Goal: Task Accomplishment & Management: Manage account settings

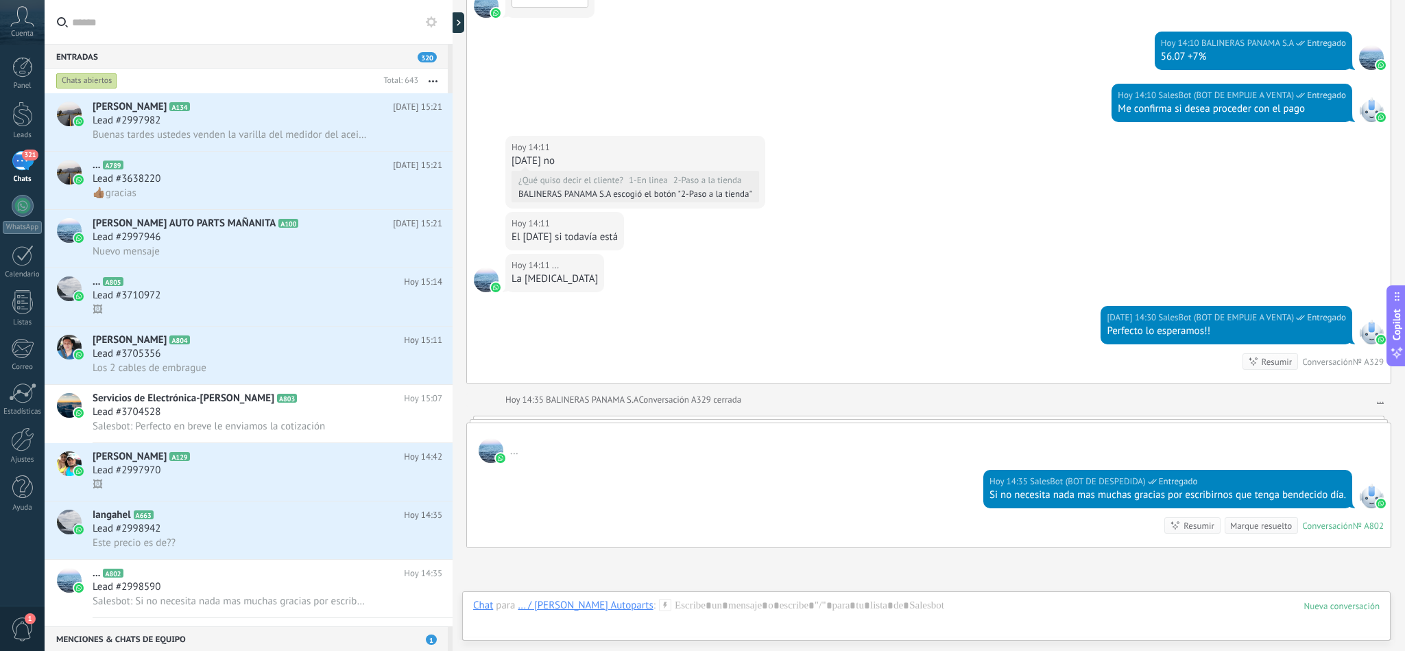
scroll to position [21, 0]
click at [192, 243] on div "Lead #2997946" at bounding box center [268, 237] width 350 height 14
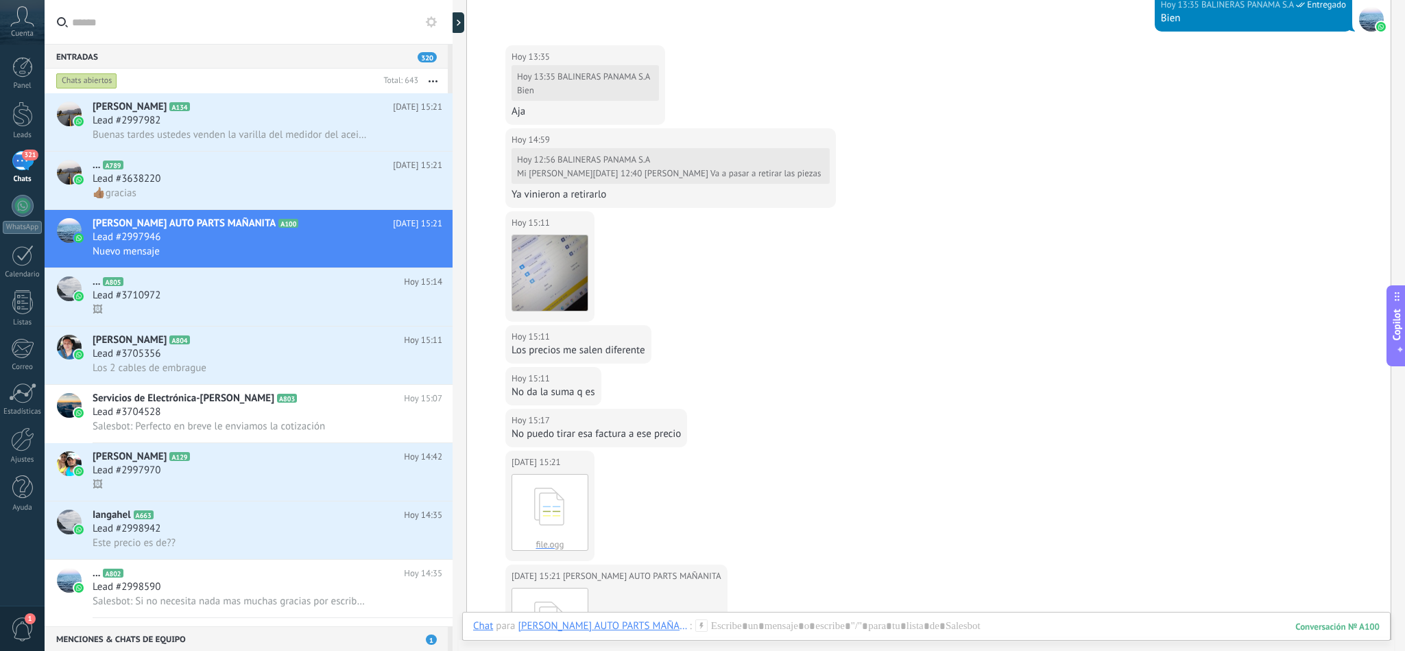
scroll to position [6088, 0]
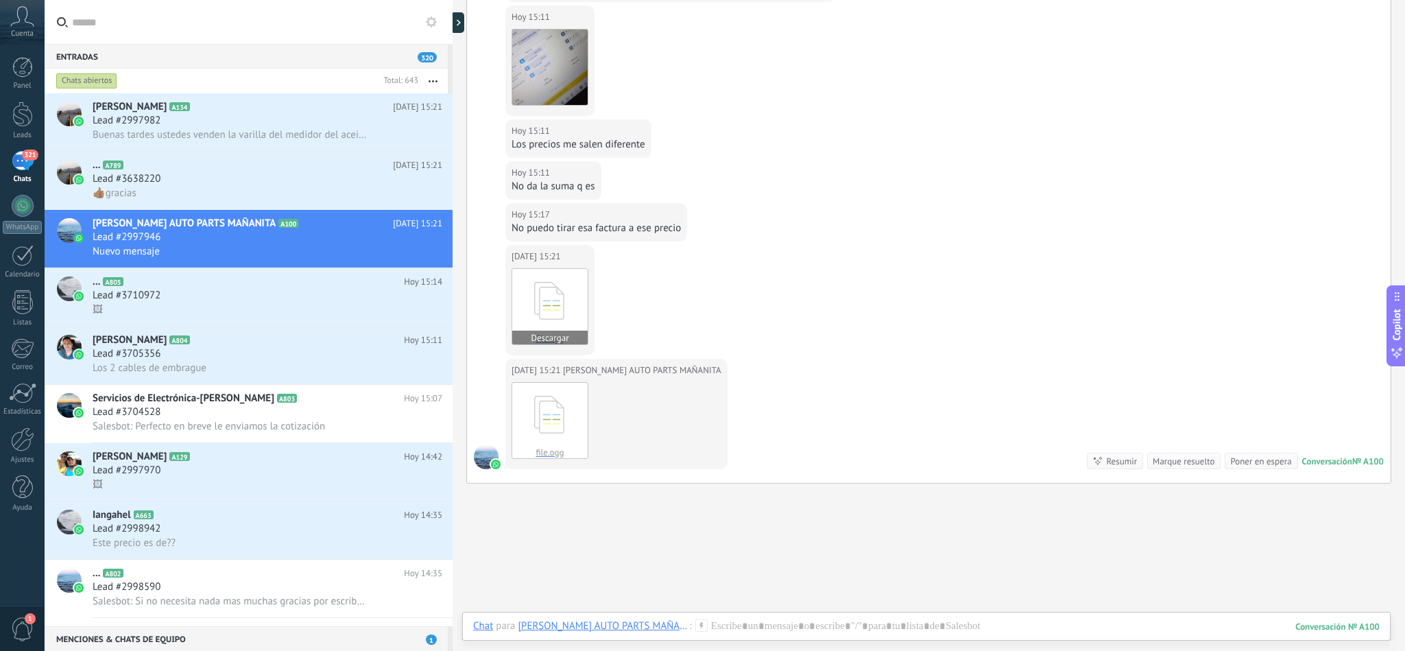
click at [546, 323] on icon at bounding box center [549, 300] width 53 height 57
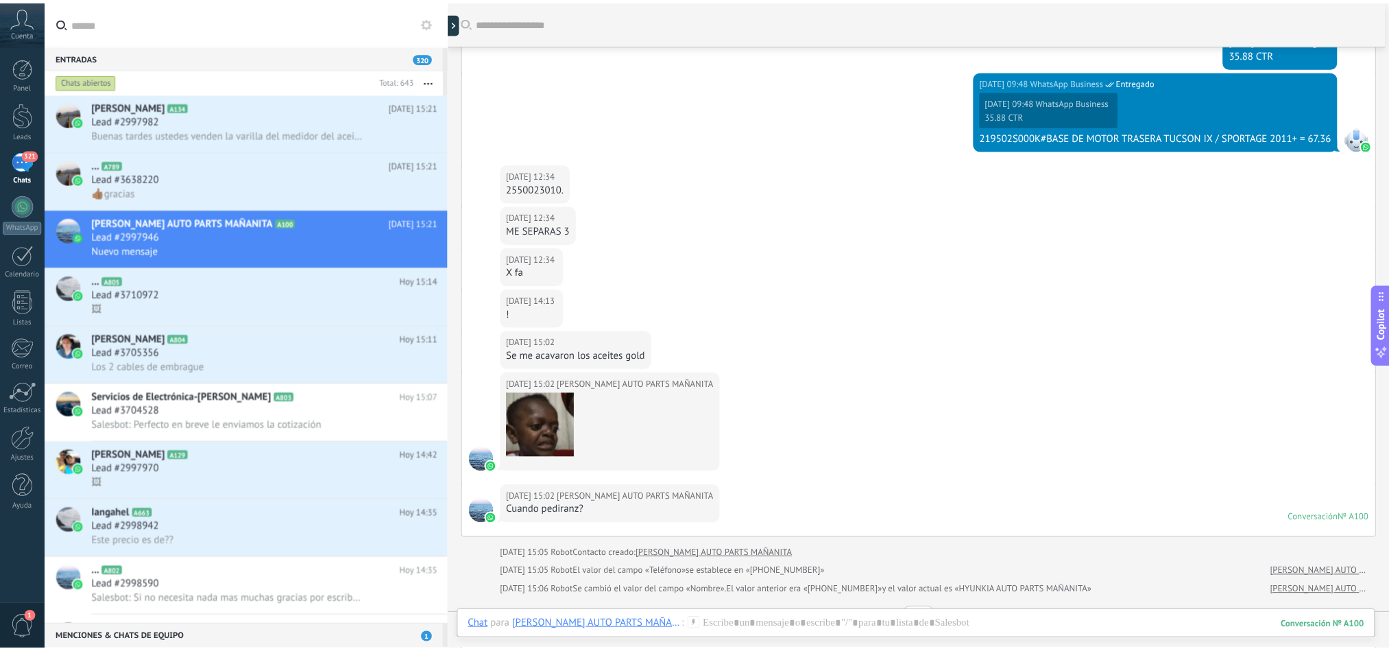
scroll to position [5060, 0]
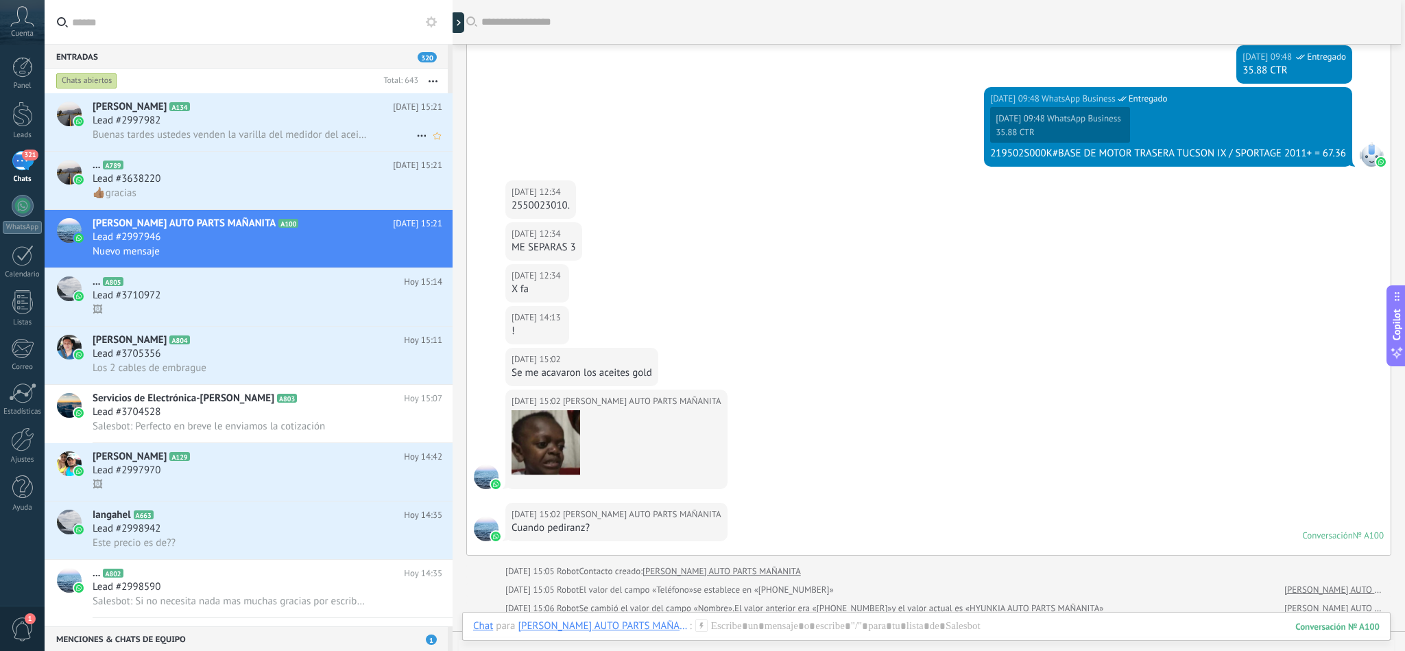
click at [171, 121] on div "Lead #2997982" at bounding box center [268, 121] width 350 height 14
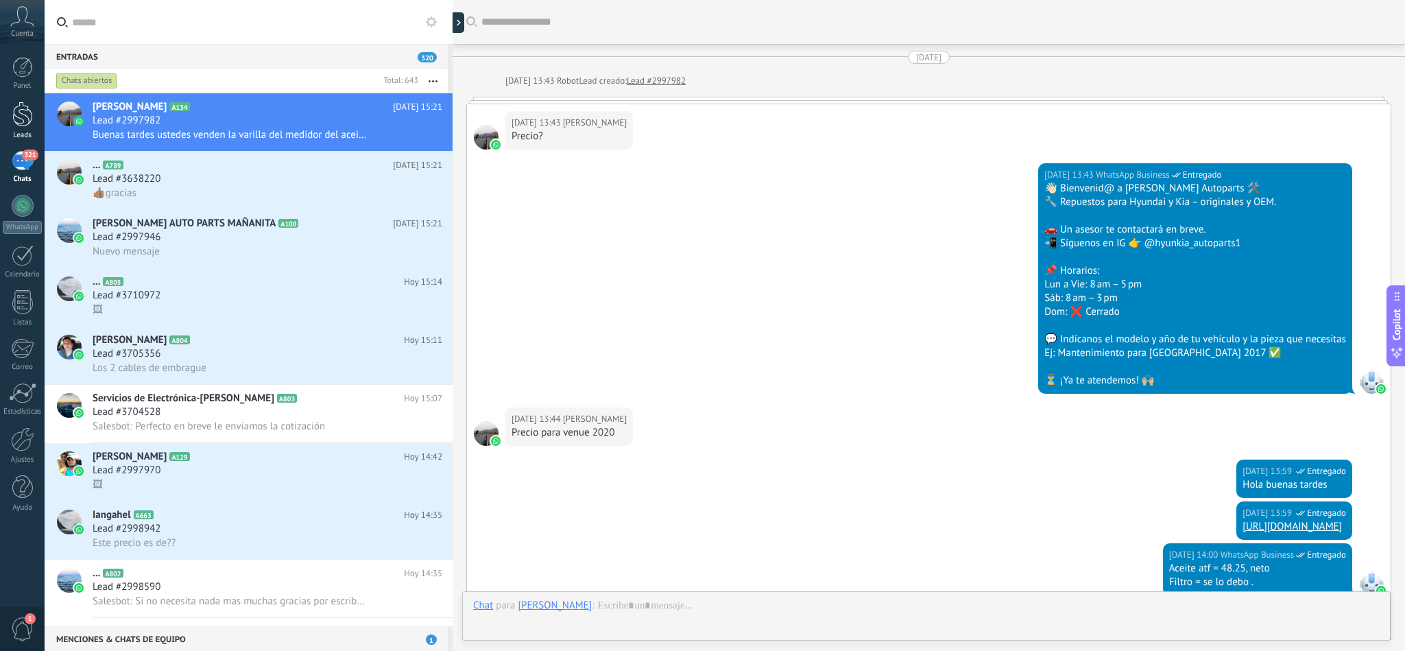
click at [21, 105] on div at bounding box center [22, 113] width 21 height 25
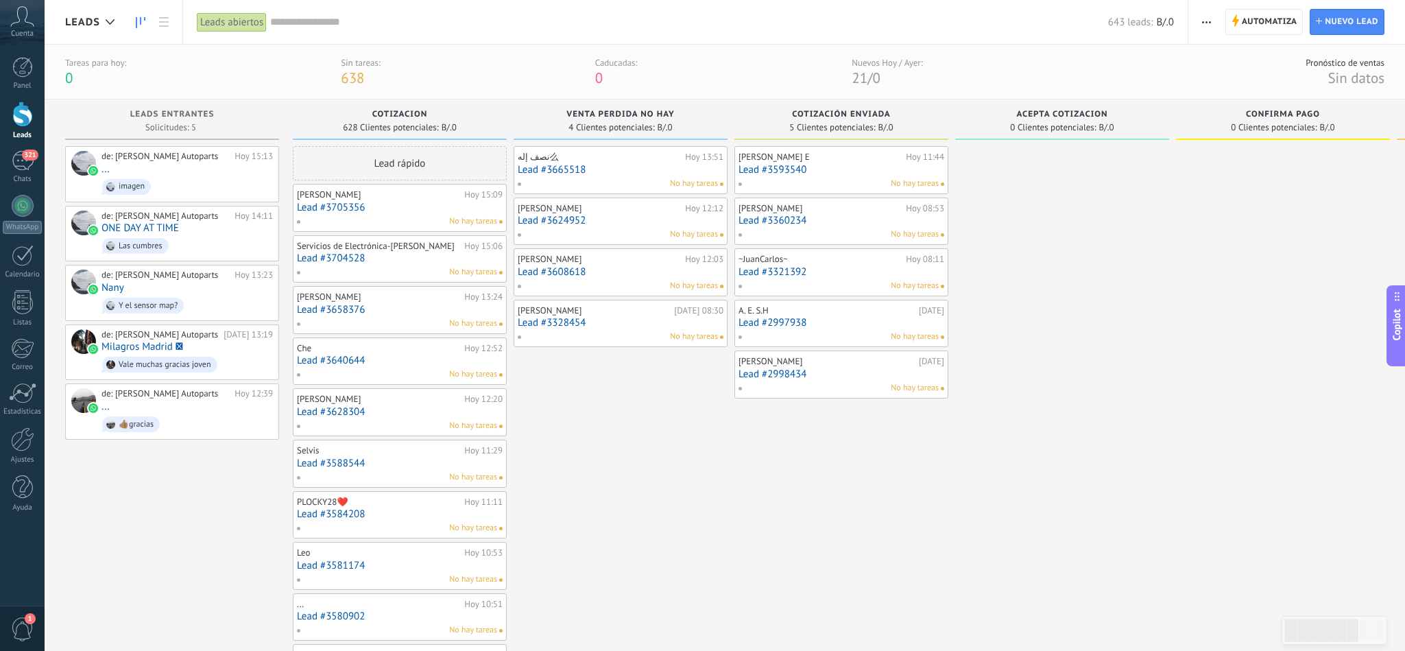
click at [19, 116] on div at bounding box center [22, 113] width 21 height 25
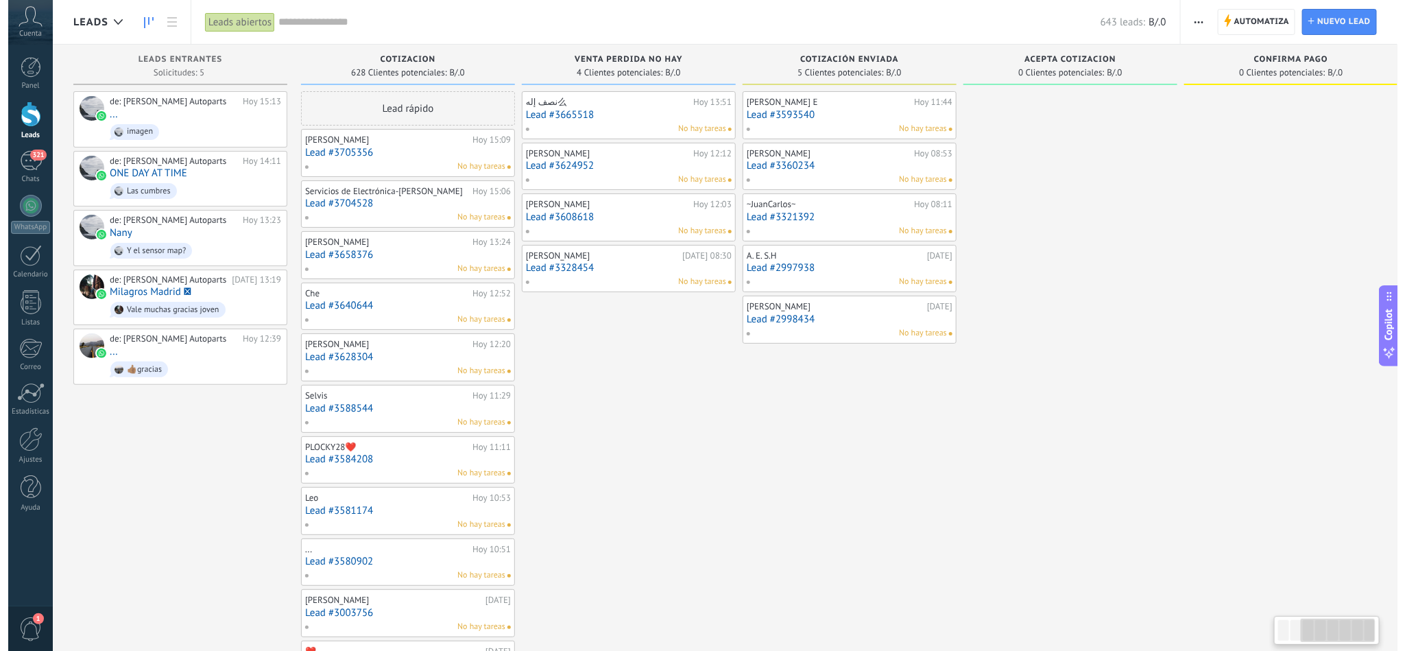
scroll to position [0, 461]
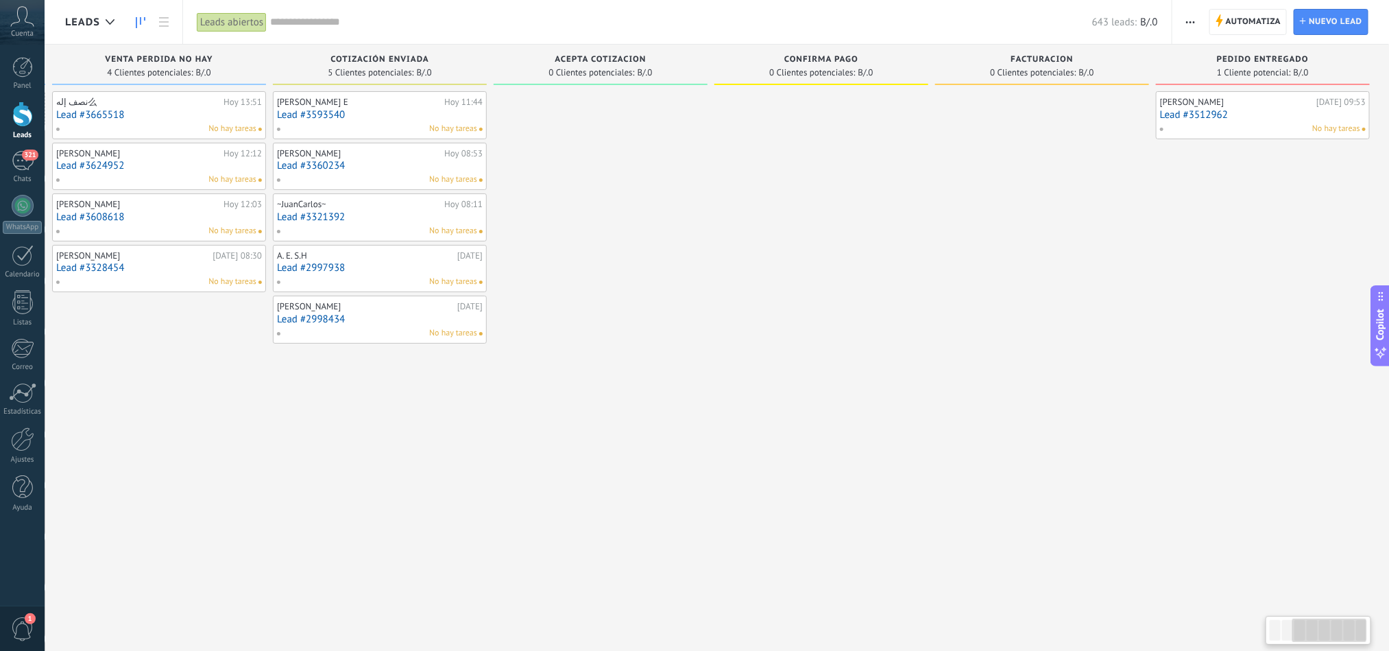
drag, startPoint x: 993, startPoint y: 290, endPoint x: 1062, endPoint y: 262, distance: 74.1
click at [480, 313] on div "Leads Entrantes Solicitudes: 5 0 0 0 5 0 0 0 5 de: [PERSON_NAME] Autoparts [DAT…" at bounding box center [497, 597] width 1786 height 1104
click at [1220, 107] on div "[PERSON_NAME]" at bounding box center [1236, 102] width 153 height 11
click at [1203, 115] on link "Lead #3512962" at bounding box center [1263, 115] width 206 height 12
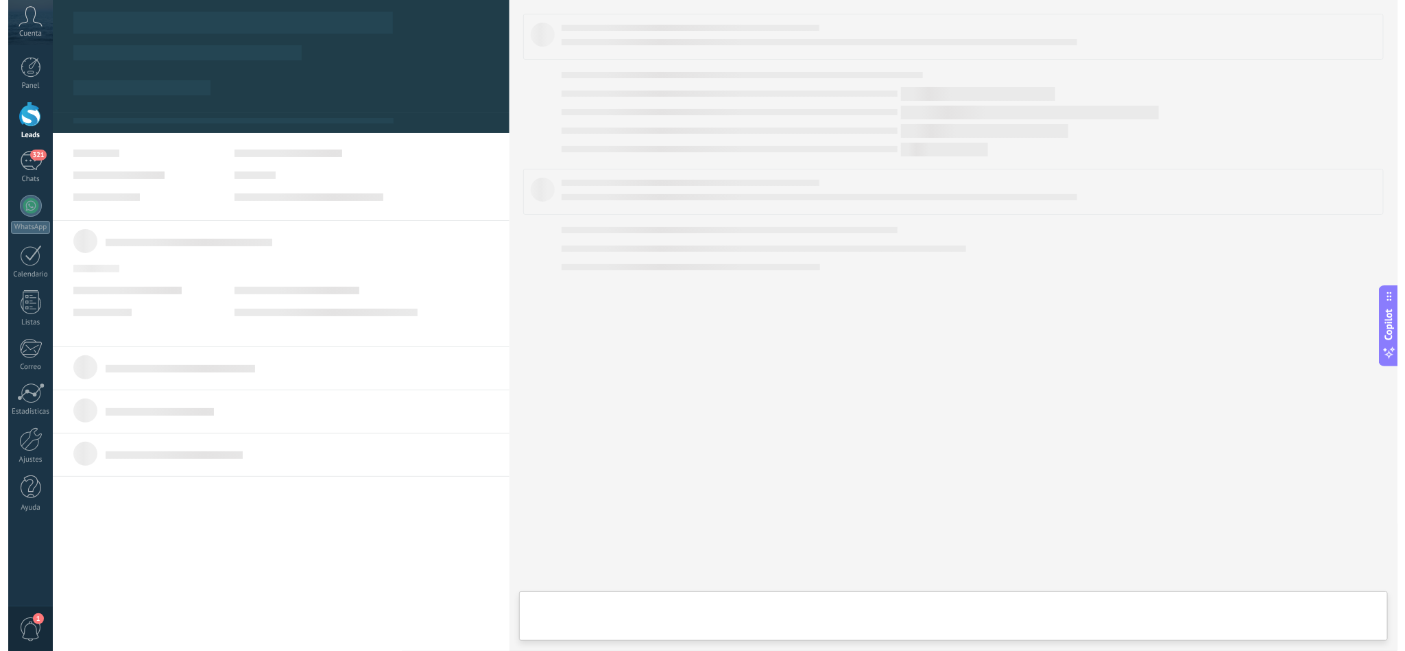
scroll to position [0, 446]
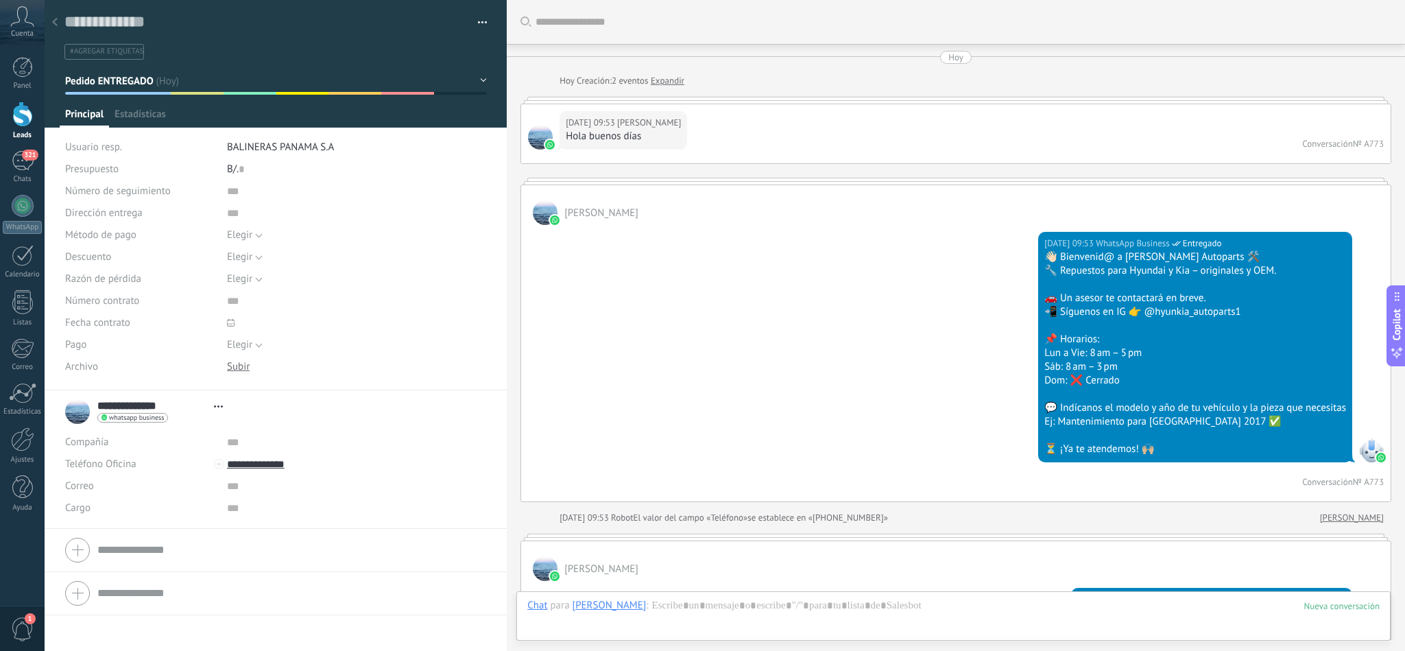
type textarea "**********"
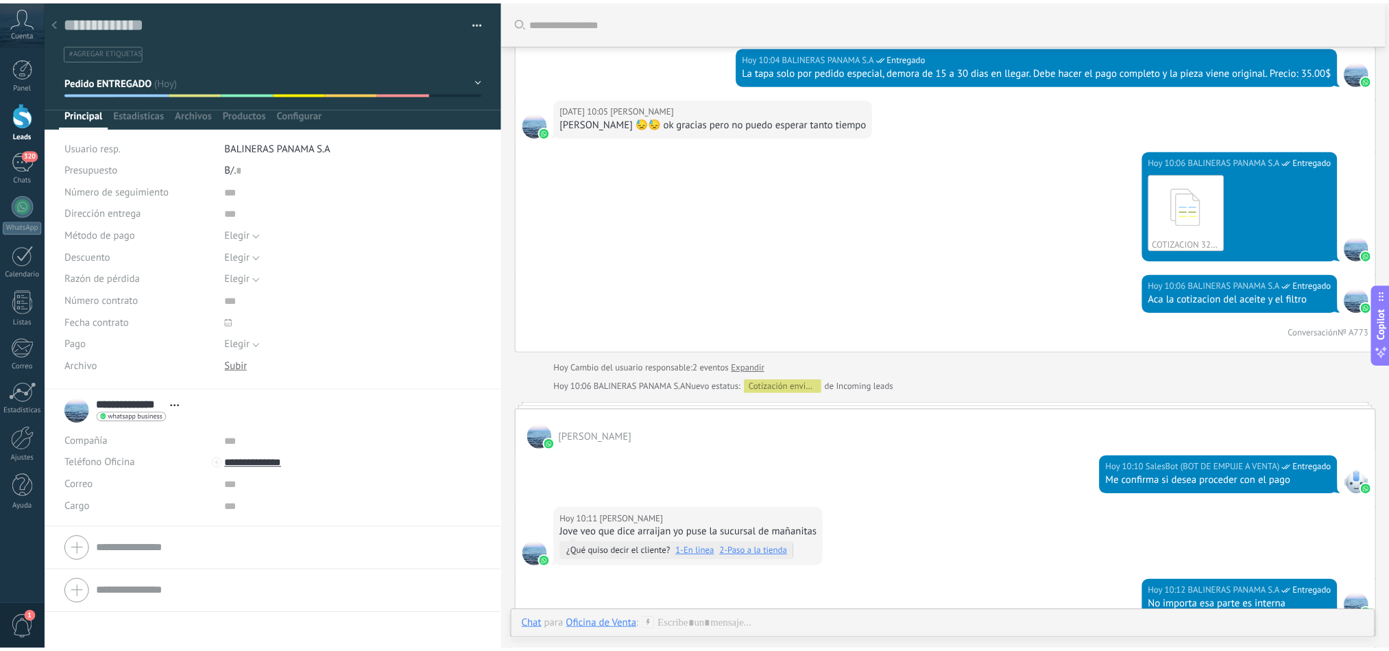
scroll to position [1354, 0]
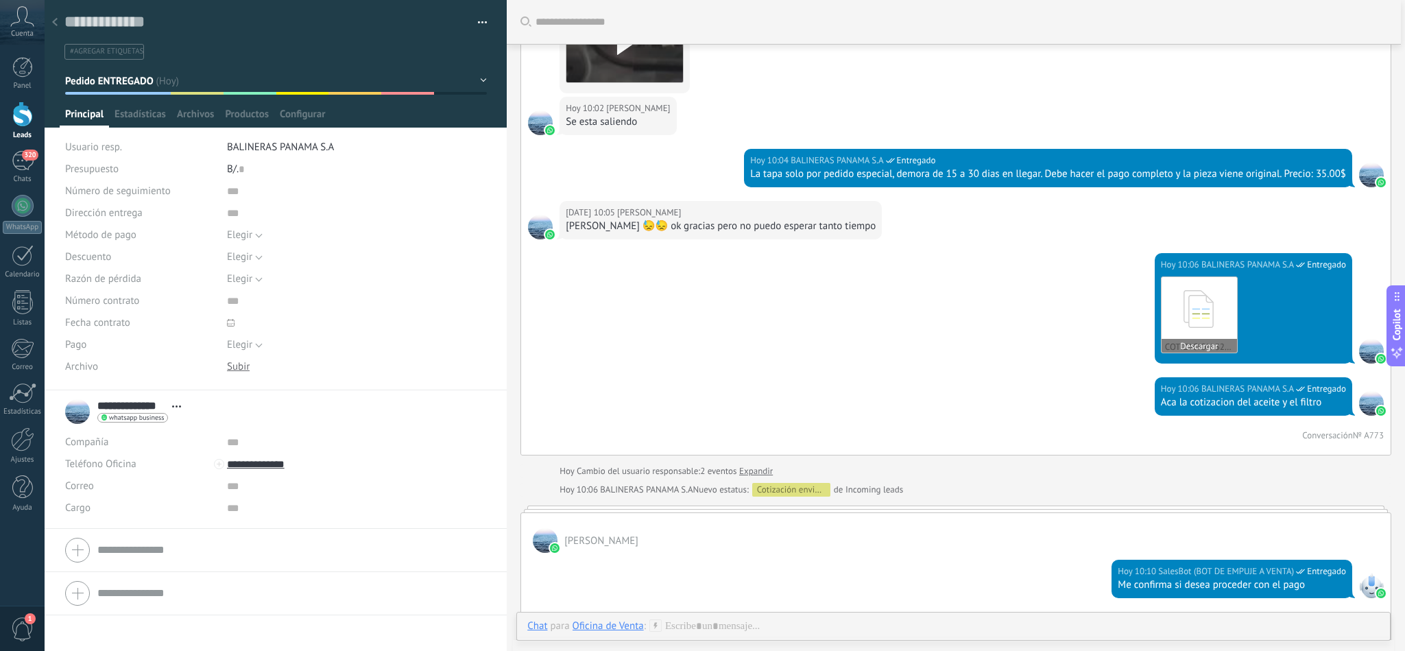
click at [1213, 337] on icon at bounding box center [1198, 308] width 53 height 57
click at [56, 14] on div at bounding box center [54, 23] width 19 height 27
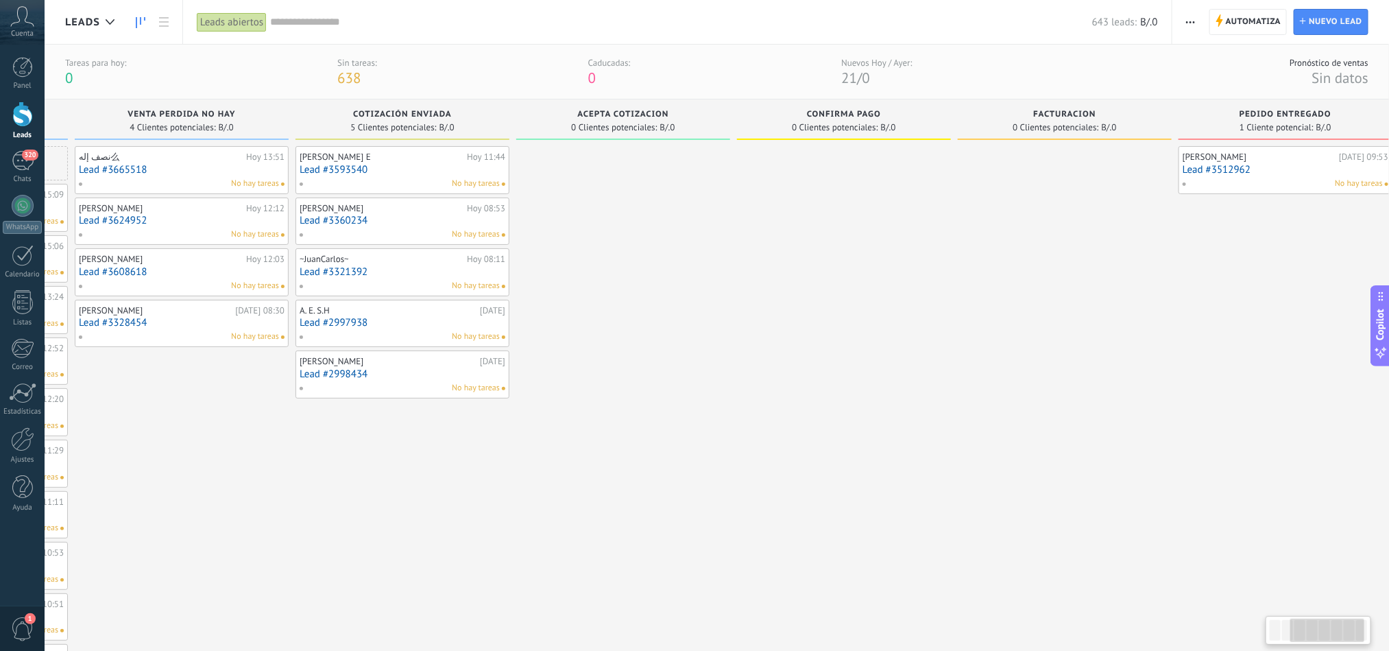
scroll to position [0, 445]
drag, startPoint x: 954, startPoint y: 288, endPoint x: 570, endPoint y: 313, distance: 385.4
click at [570, 313] on div "Leads Entrantes Solicitudes: 5 0 0 0 5 0 0 0 5 de: [PERSON_NAME] Autoparts [DAT…" at bounding box center [513, 651] width 1786 height 1104
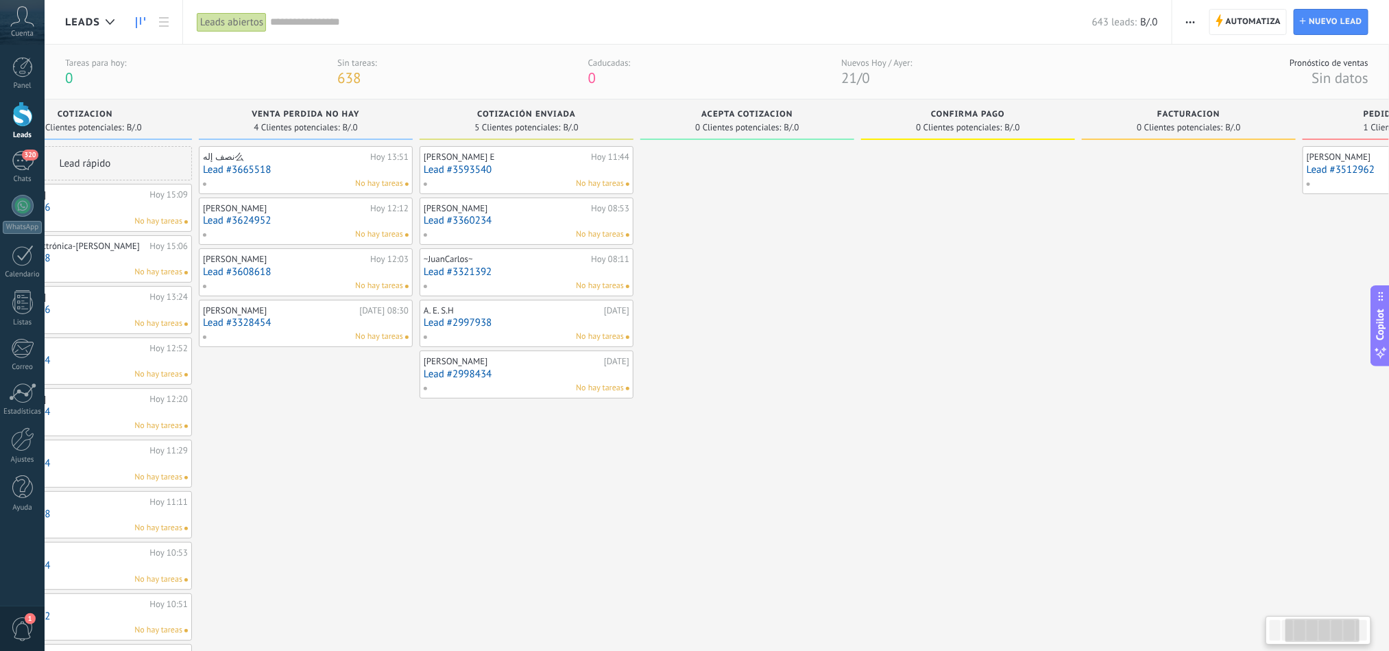
drag, startPoint x: 634, startPoint y: 311, endPoint x: 765, endPoint y: 289, distance: 132.9
